Goal: Information Seeking & Learning: Understand process/instructions

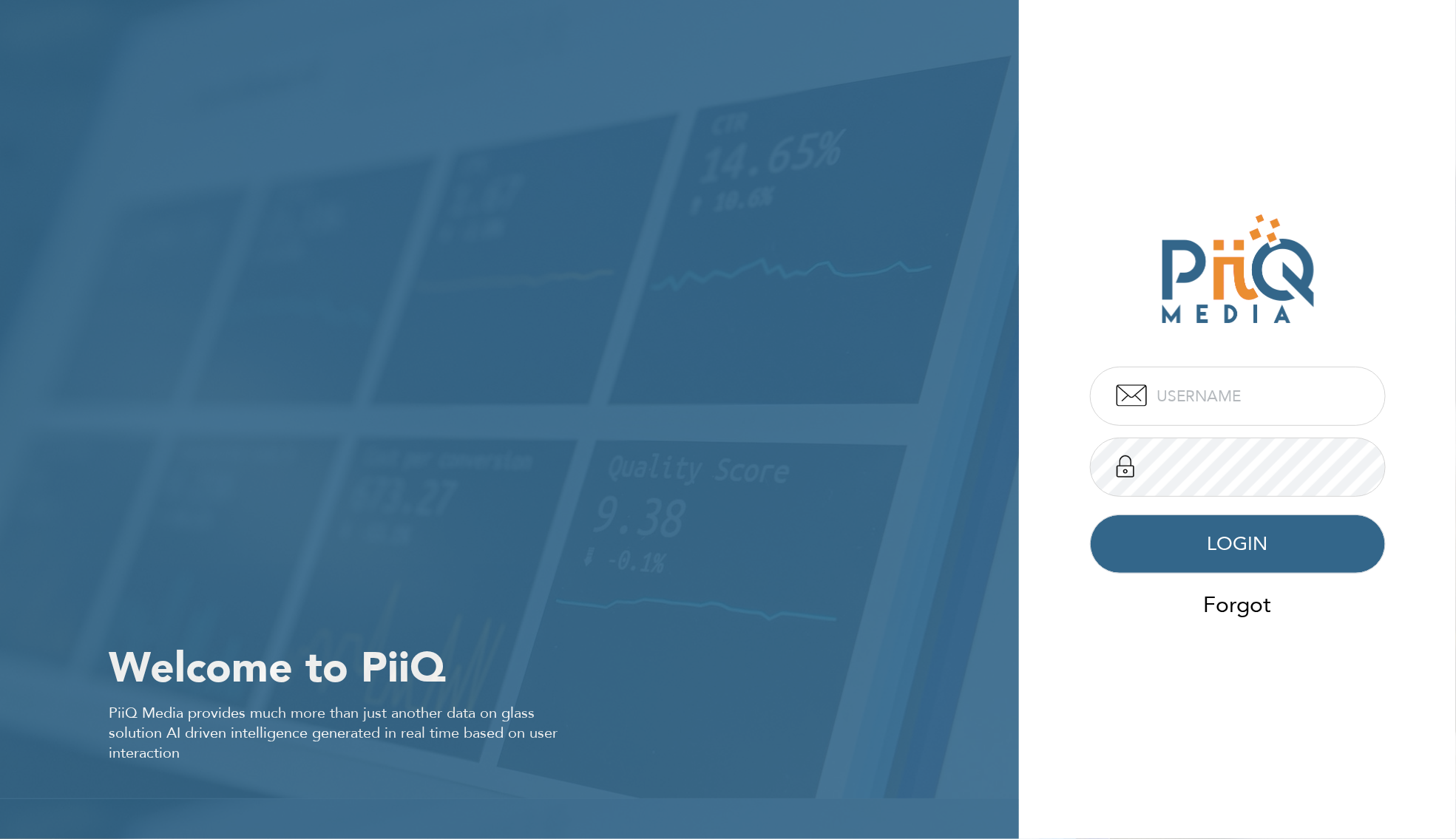
type input "admin"
click at [1273, 533] on button "LOGIN" at bounding box center [1238, 544] width 296 height 59
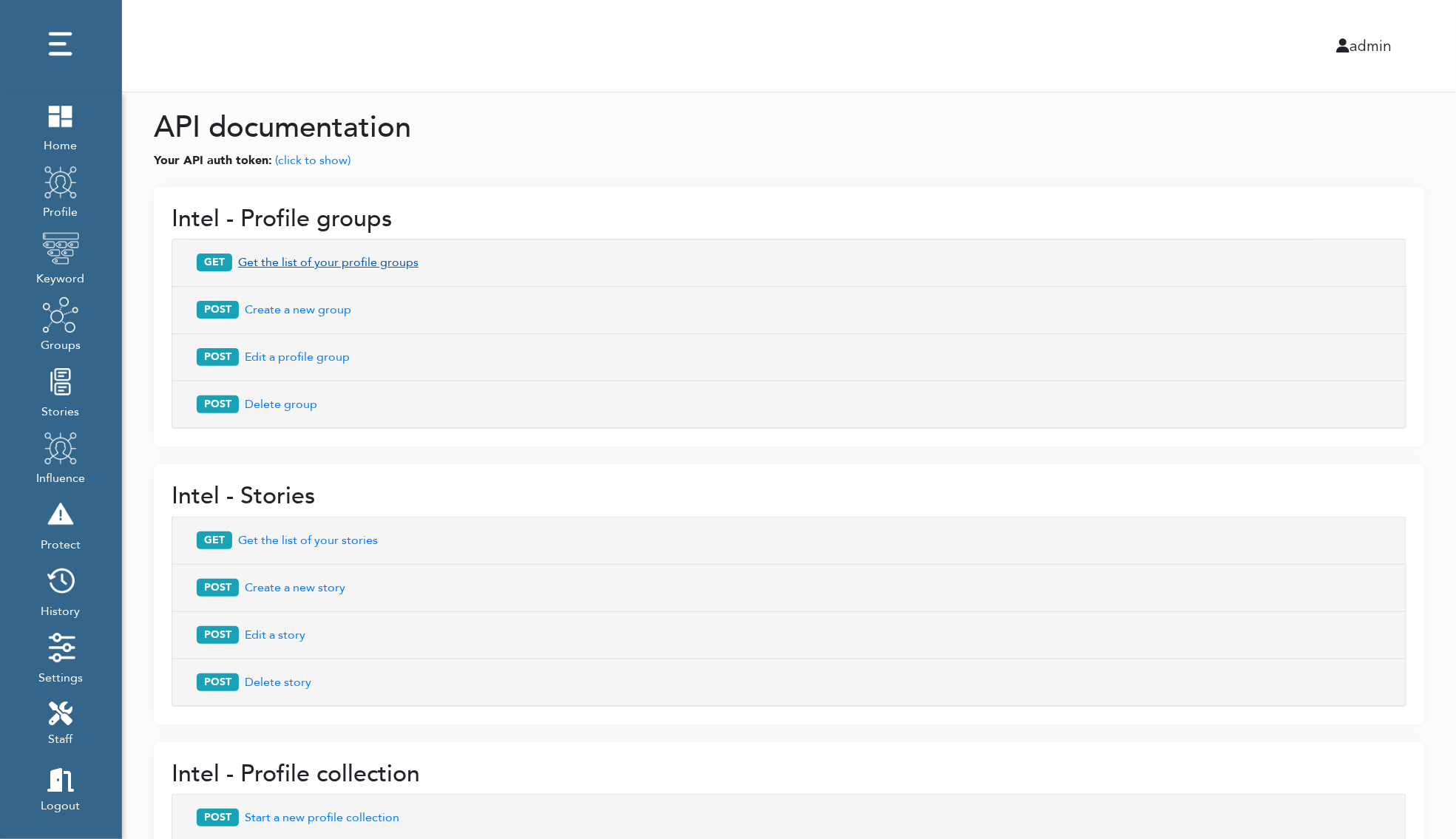
click at [326, 261] on button "GET Get the list of your profile groups" at bounding box center [788, 263] width 1203 height 29
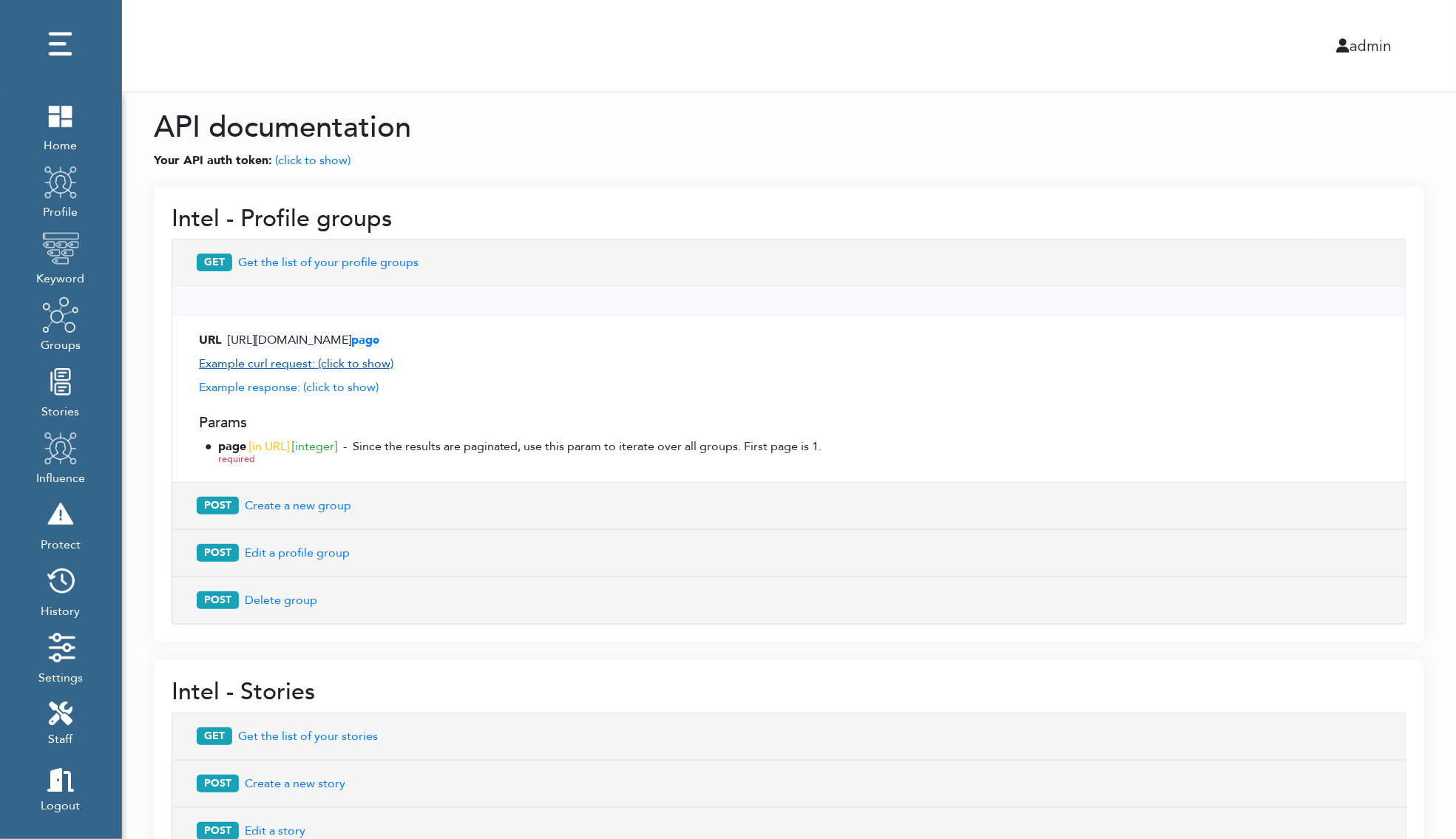
click at [368, 361] on link "Example curl request: (click to show)" at bounding box center [295, 364] width 194 height 17
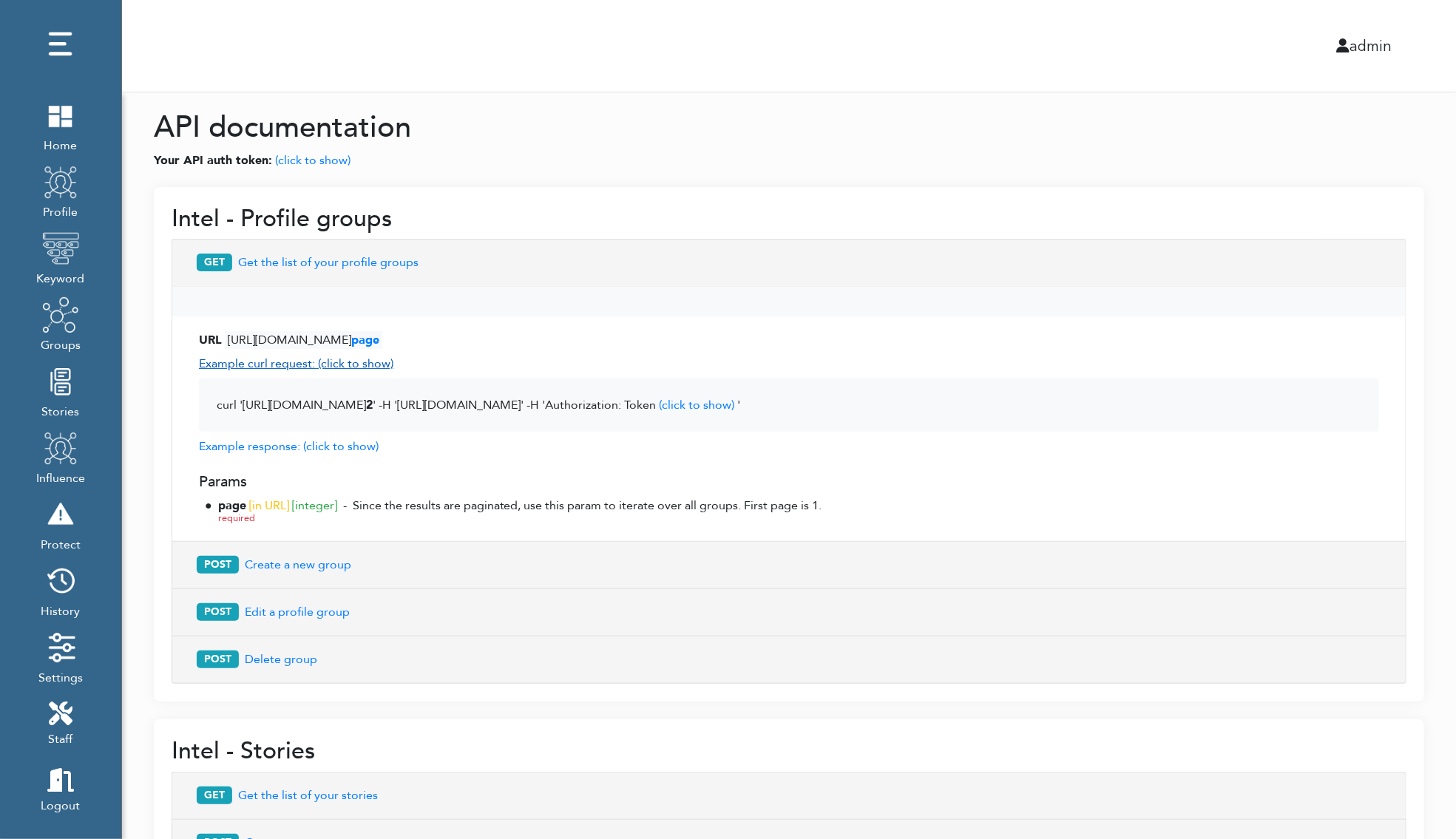
click at [282, 360] on link "Example curl request: (click to show)" at bounding box center [295, 364] width 194 height 17
